Goal: Task Accomplishment & Management: Manage account settings

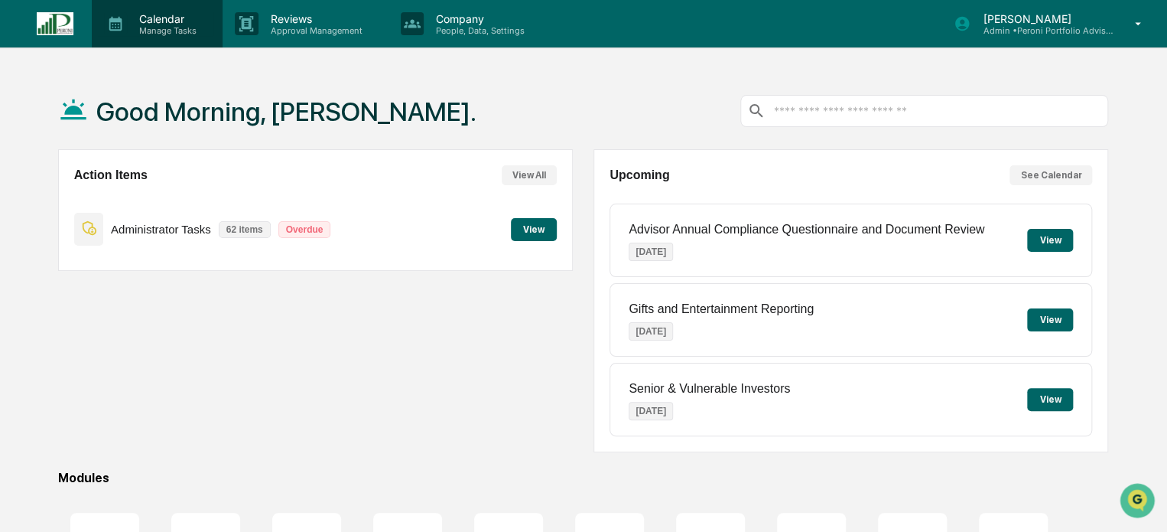
click at [125, 31] on icon at bounding box center [115, 23] width 23 height 23
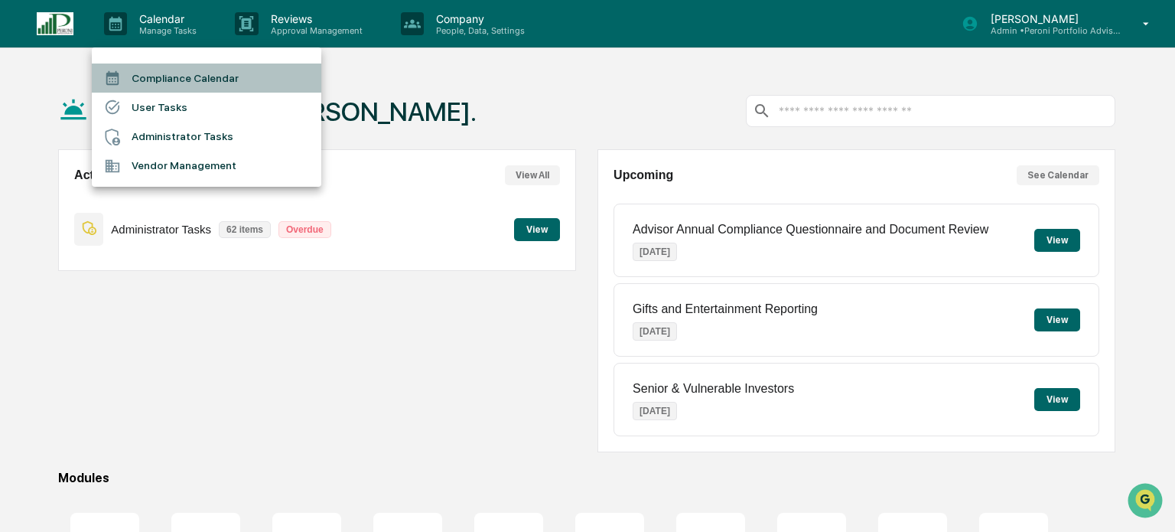
click at [208, 80] on li "Compliance Calendar" at bounding box center [206, 77] width 229 height 29
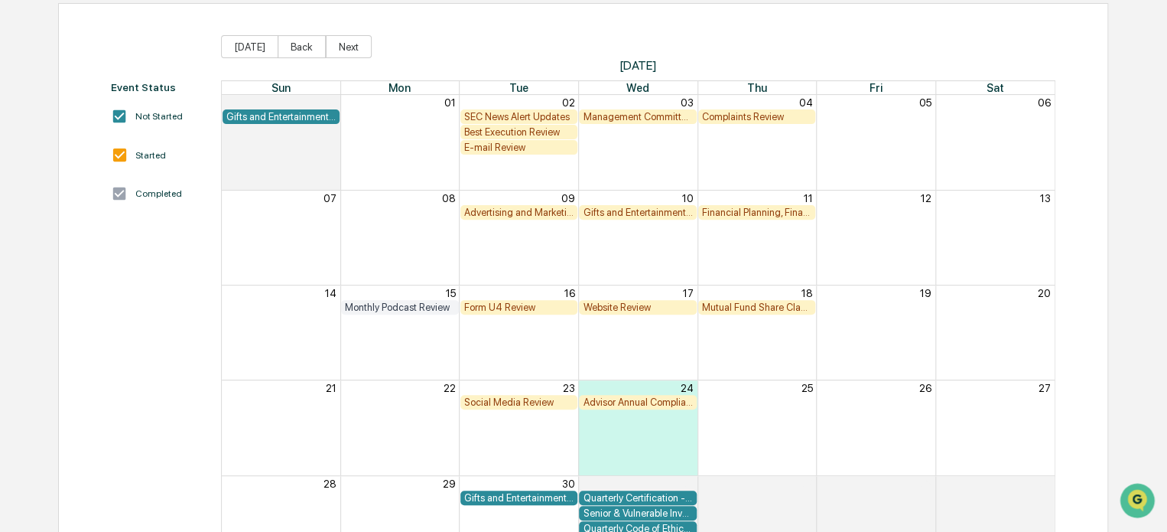
scroll to position [153, 0]
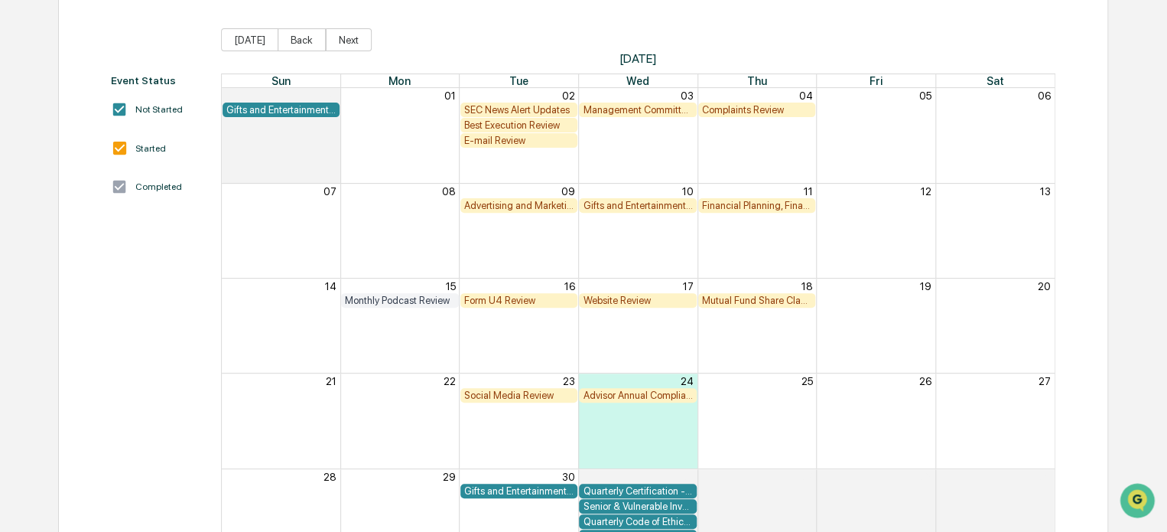
click at [428, 301] on div "Monthly Podcast Review" at bounding box center [400, 299] width 110 height 11
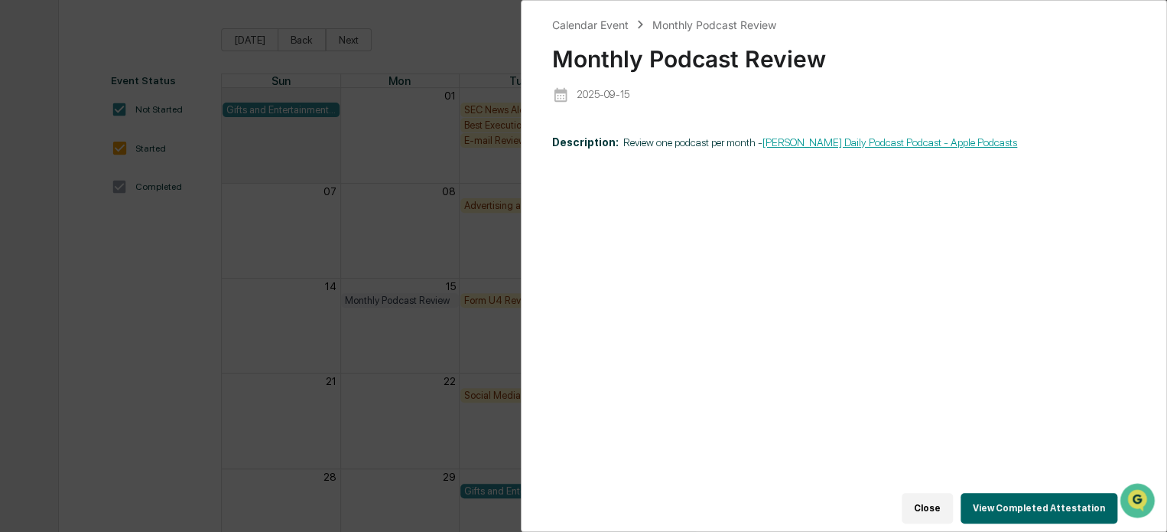
click at [1016, 504] on button "View Completed Attestation" at bounding box center [1039, 508] width 157 height 31
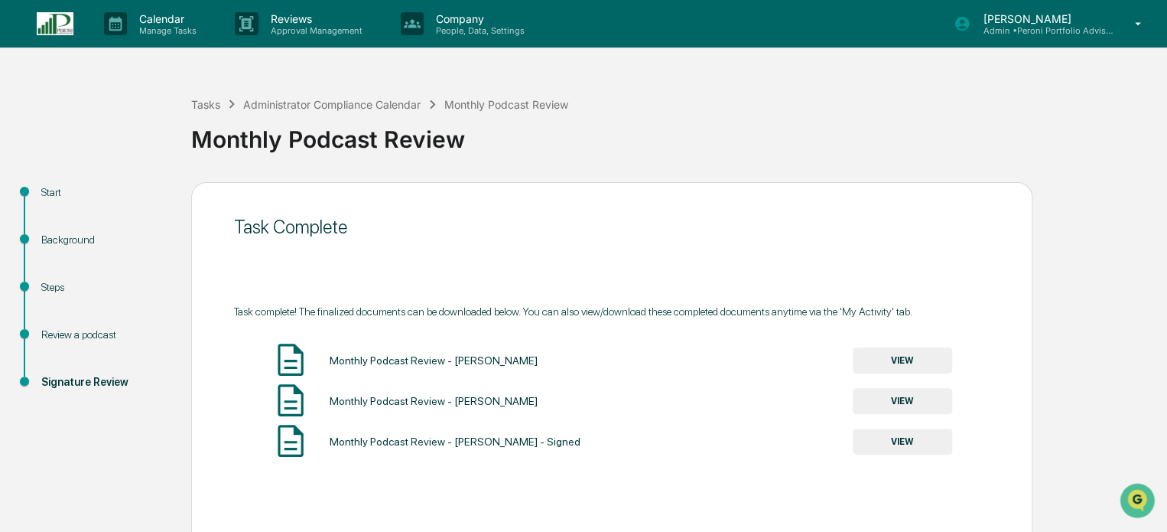
click at [923, 439] on button "VIEW" at bounding box center [902, 441] width 99 height 26
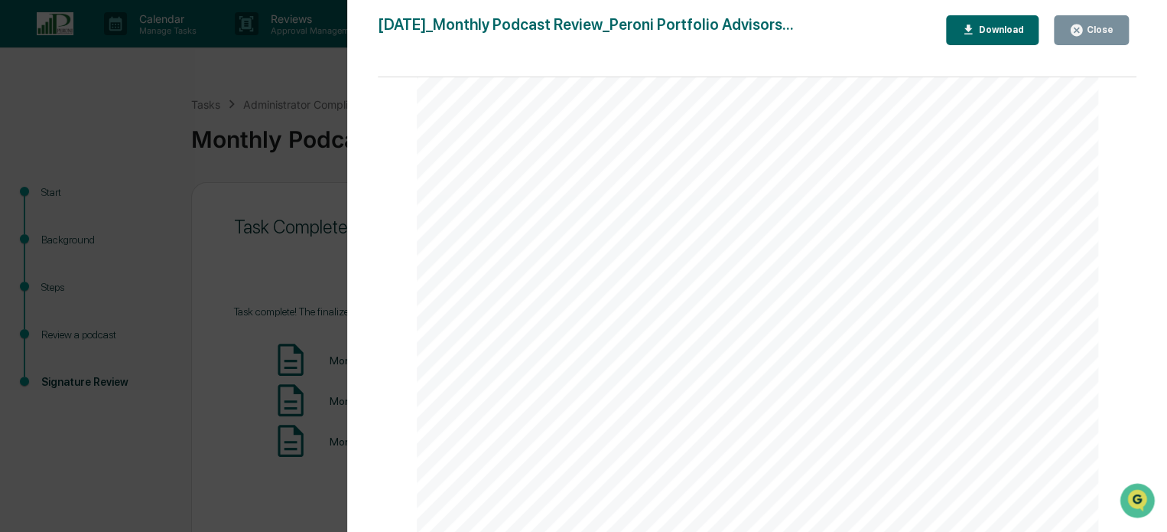
scroll to position [382, 0]
click at [1089, 28] on div "Close" at bounding box center [1099, 29] width 30 height 11
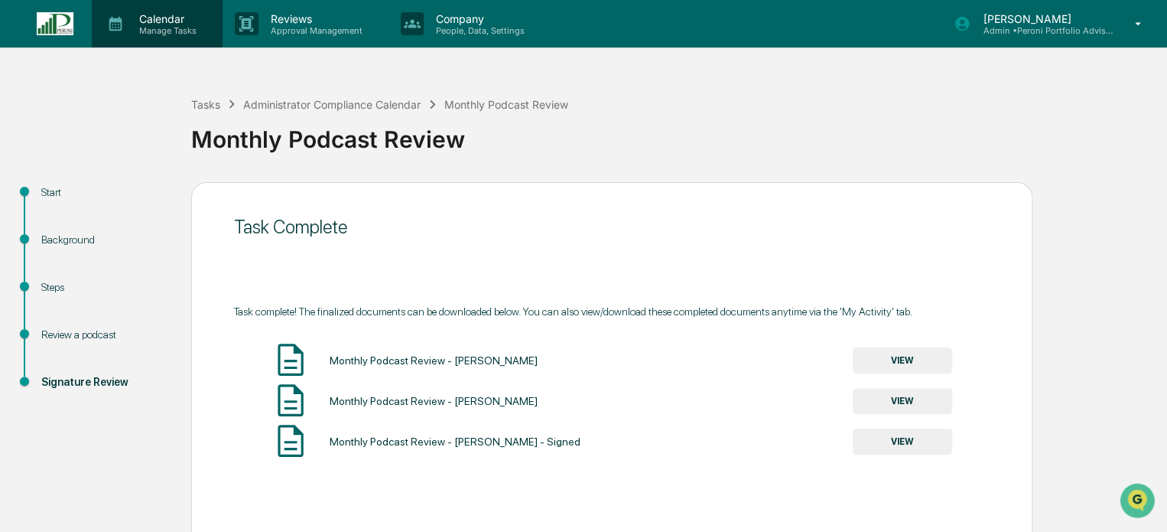
click at [173, 33] on p "Manage Tasks" at bounding box center [165, 30] width 77 height 11
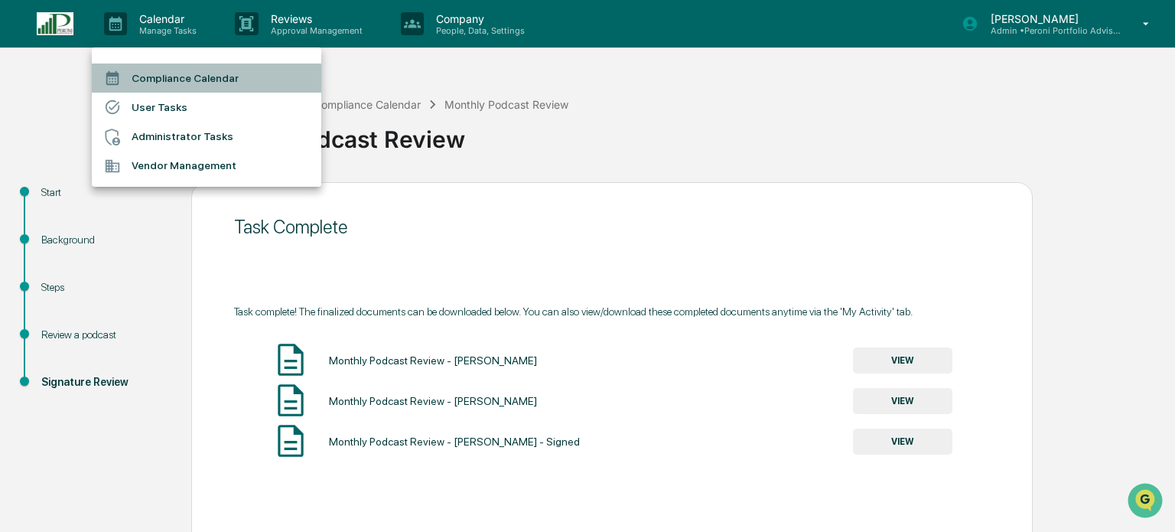
click at [218, 80] on li "Compliance Calendar" at bounding box center [206, 77] width 229 height 29
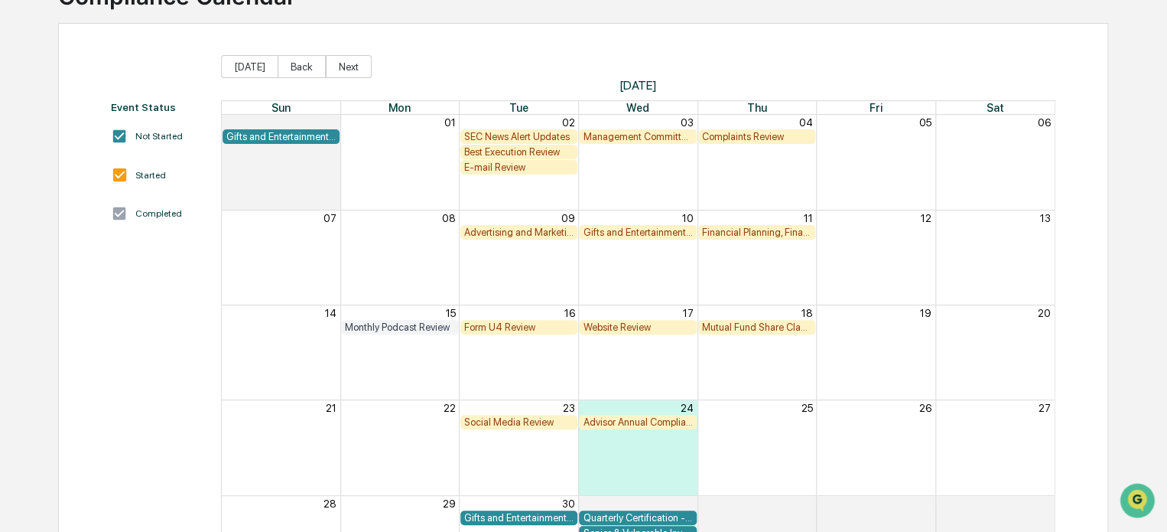
scroll to position [153, 0]
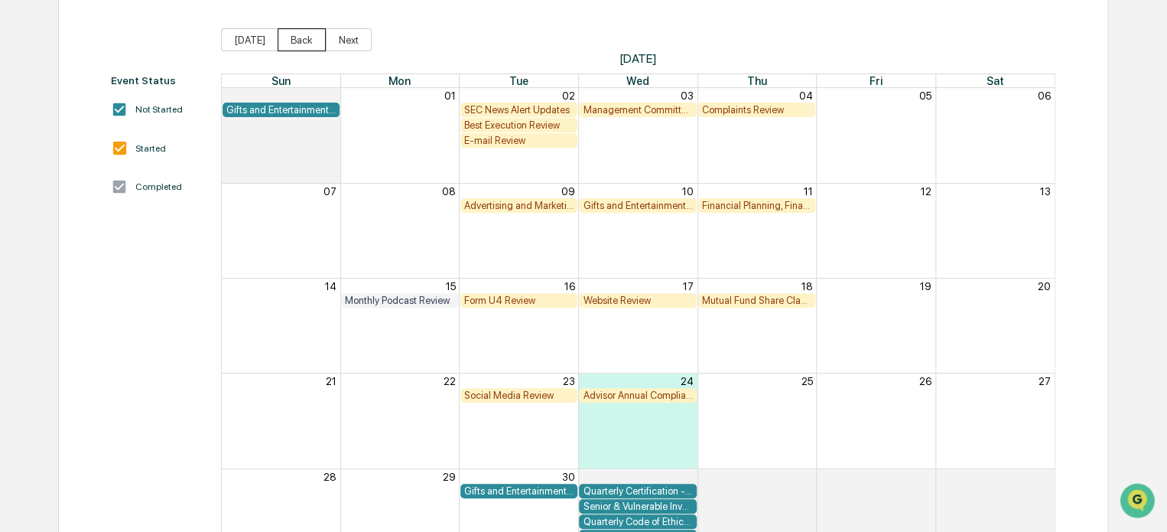
click at [299, 43] on button "Back" at bounding box center [302, 39] width 48 height 23
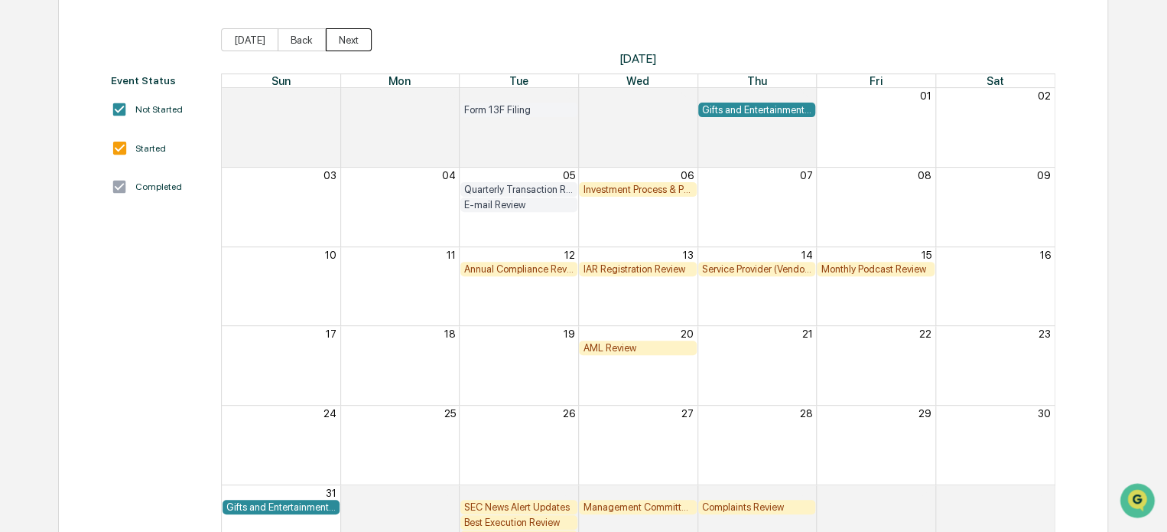
click at [350, 34] on button "Next" at bounding box center [349, 39] width 46 height 23
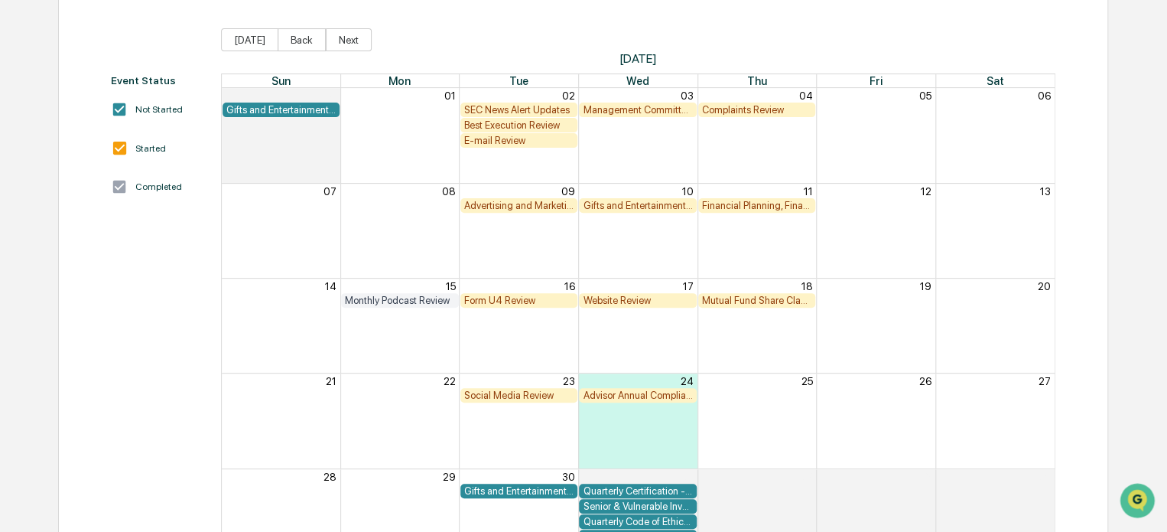
click at [491, 142] on div "E-mail Review" at bounding box center [519, 140] width 110 height 11
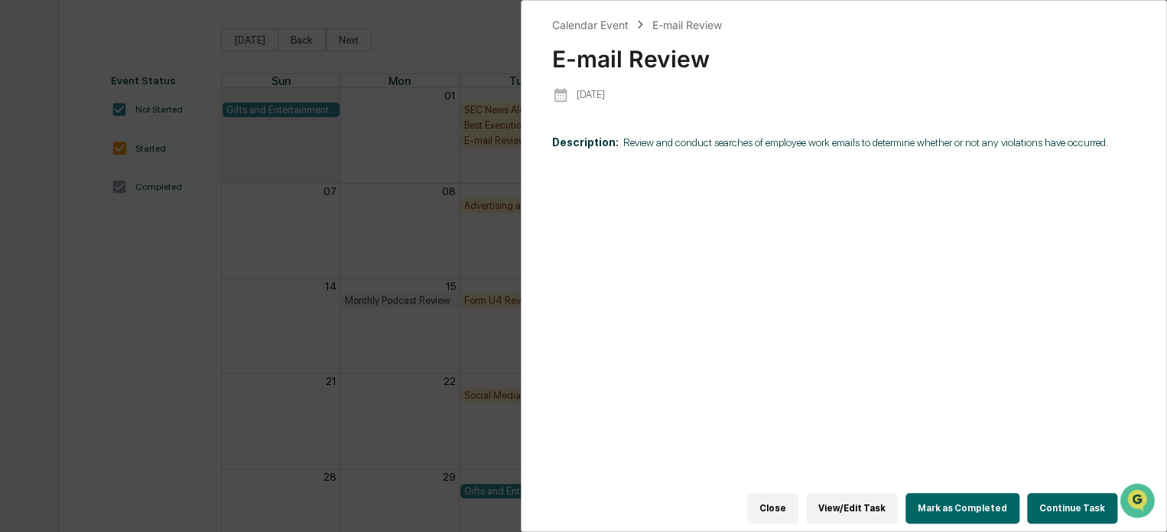
click at [1058, 509] on button "Continue Task" at bounding box center [1072, 508] width 90 height 31
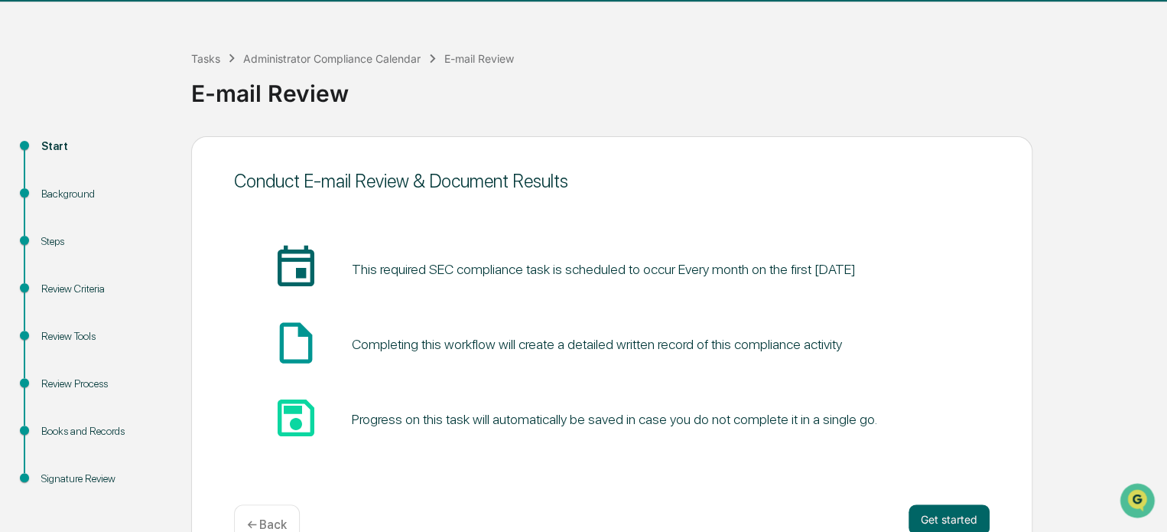
scroll to position [83, 0]
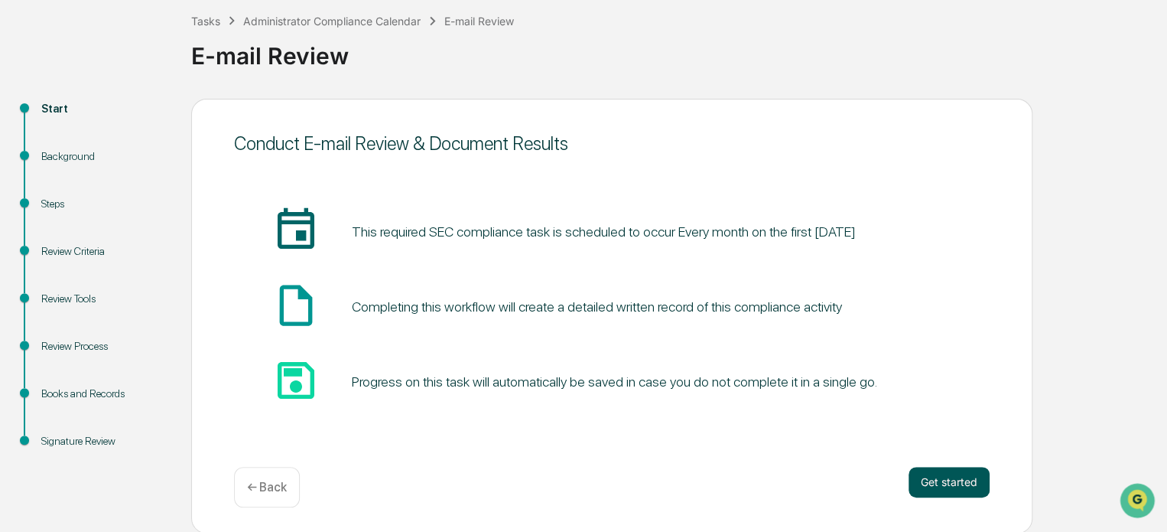
click at [940, 478] on button "Get started" at bounding box center [949, 482] width 81 height 31
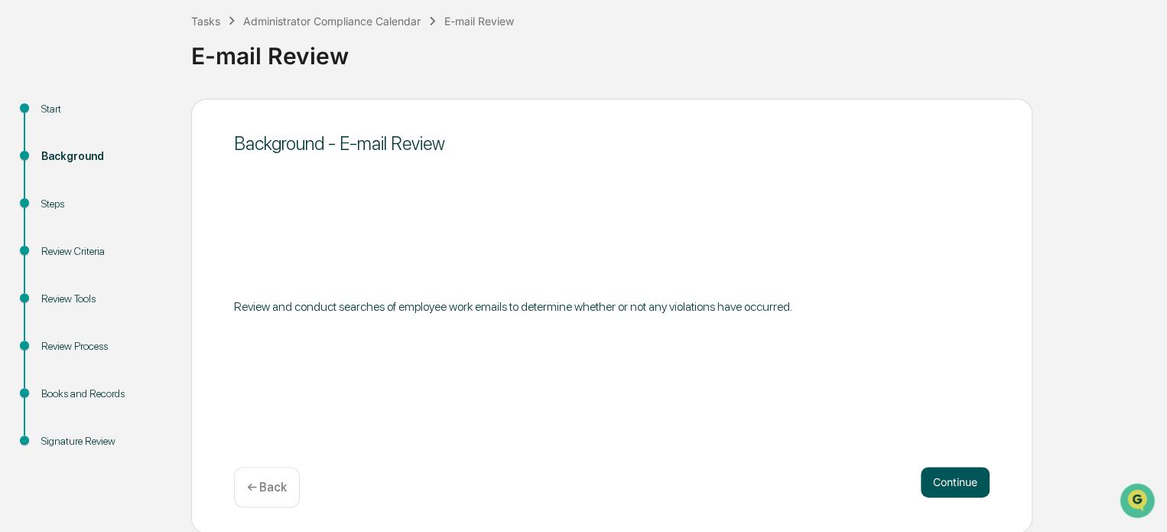
click at [957, 478] on button "Continue" at bounding box center [955, 482] width 69 height 31
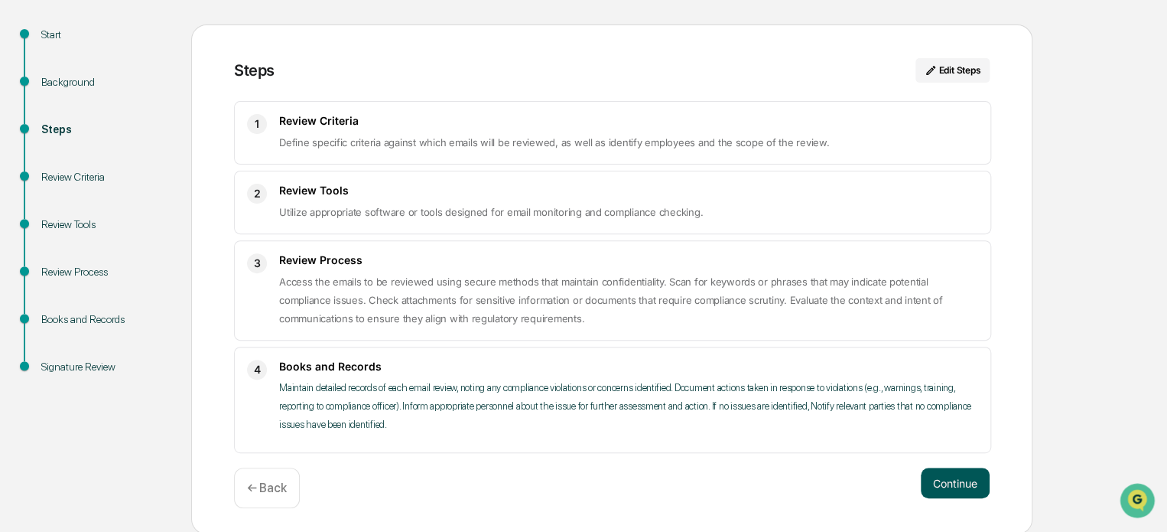
click at [965, 483] on button "Continue" at bounding box center [955, 482] width 69 height 31
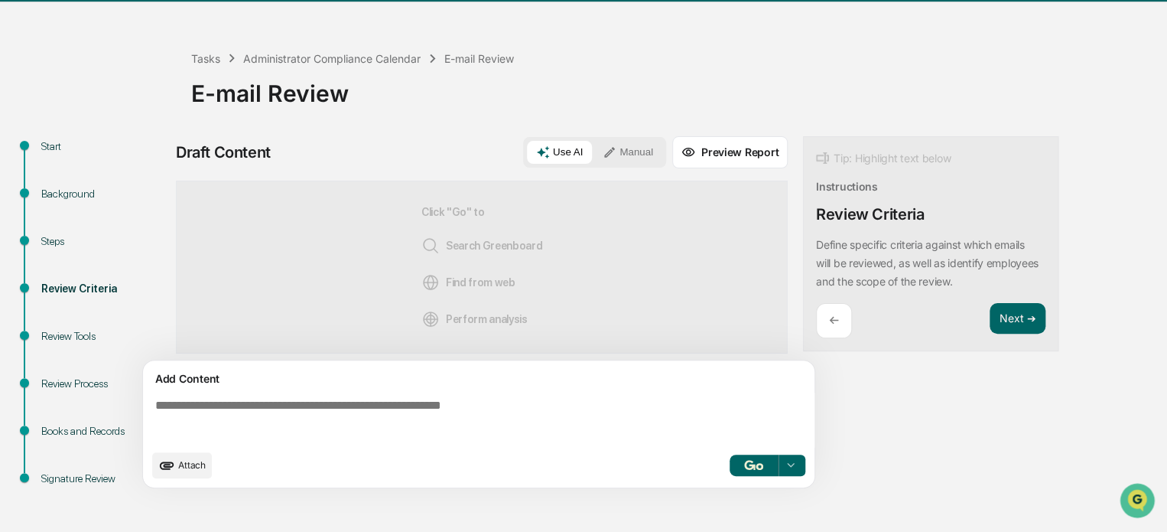
scroll to position [0, 0]
